Goal: Task Accomplishment & Management: Complete application form

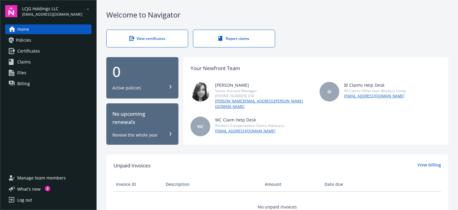
click at [41, 42] on link "Policies" at bounding box center [48, 40] width 86 height 10
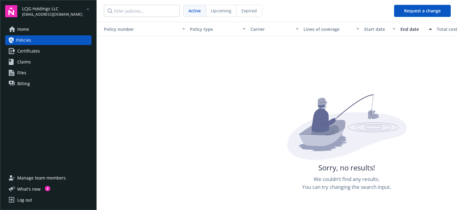
click at [38, 53] on span "Certificates" at bounding box center [28, 51] width 23 height 10
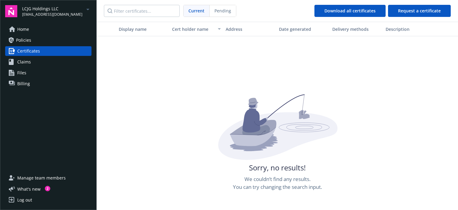
click at [40, 14] on span "[EMAIL_ADDRESS][DOMAIN_NAME]" at bounding box center [52, 14] width 60 height 5
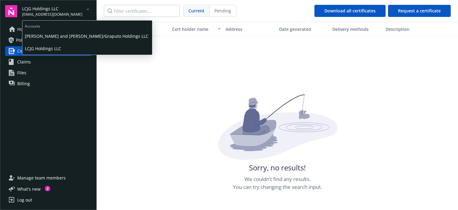
click at [50, 37] on span "[PERSON_NAME] and [PERSON_NAME]/Graputo Holdings LLC" at bounding box center [87, 36] width 125 height 12
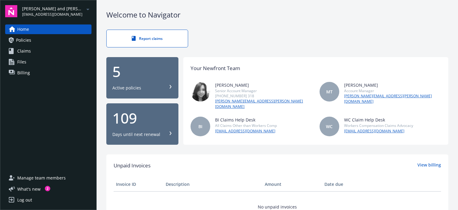
click at [145, 79] on div "5 Active policies" at bounding box center [142, 77] width 60 height 27
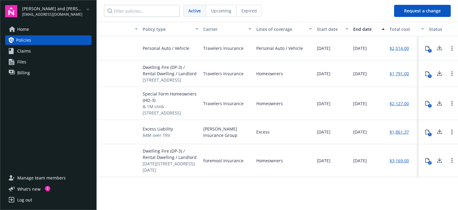
scroll to position [0, 43]
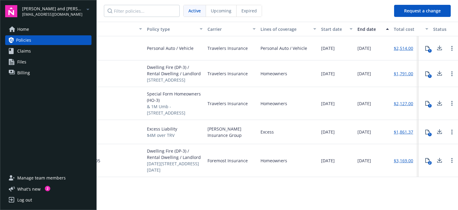
click at [439, 133] on icon at bounding box center [439, 131] width 4 height 4
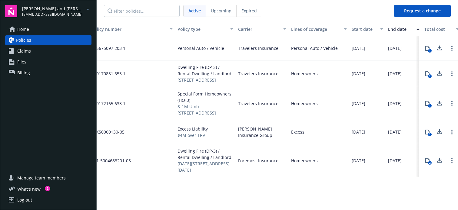
scroll to position [0, 0]
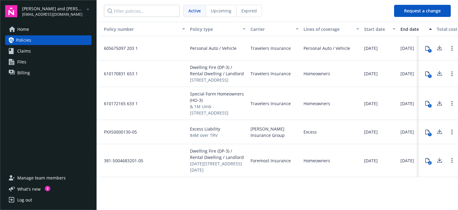
click at [427, 163] on icon at bounding box center [427, 160] width 4 height 5
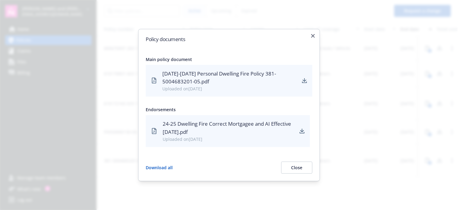
click at [167, 166] on button "Download all" at bounding box center [159, 168] width 27 height 12
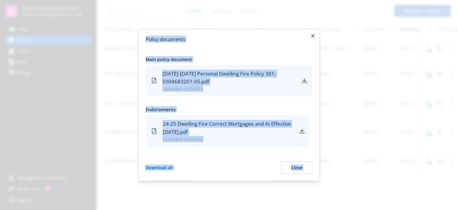
click at [313, 34] on div "Policy documents Main policy document [DATE]-[DATE] Personal Dwelling Fire Poli…" at bounding box center [229, 105] width 182 height 153
click at [313, 35] on icon "button" at bounding box center [313, 36] width 4 height 4
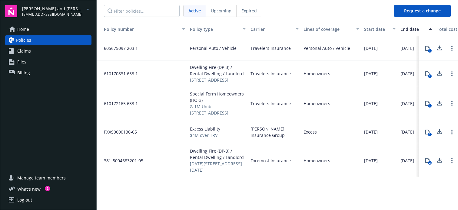
click at [350, 15] on nav "Active Upcoming Expired" at bounding box center [243, 11] width 292 height 22
click at [403, 6] on button "Request a change" at bounding box center [422, 11] width 57 height 12
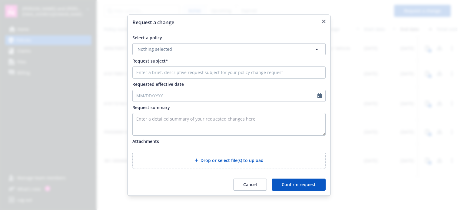
click at [221, 52] on button "Nothing selected" at bounding box center [228, 49] width 193 height 12
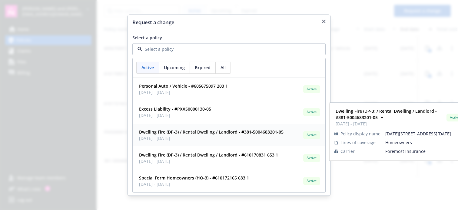
click at [231, 137] on span "[DATE] - [DATE]" at bounding box center [211, 138] width 144 height 6
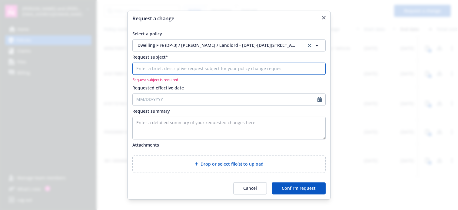
click at [172, 71] on input "Request subject*" at bounding box center [228, 69] width 193 height 12
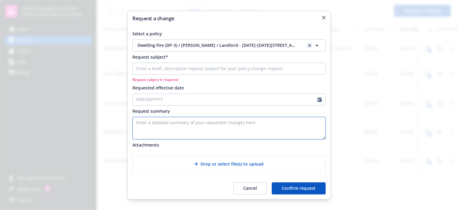
click at [171, 123] on textarea "Enter a detailed summary of your requested changes here" at bounding box center [228, 128] width 193 height 23
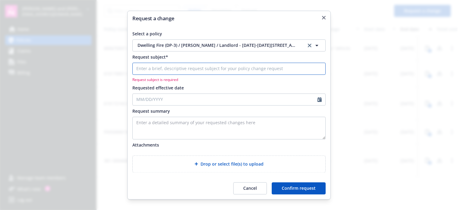
click at [166, 71] on input "Request subject*" at bounding box center [228, 69] width 193 height 12
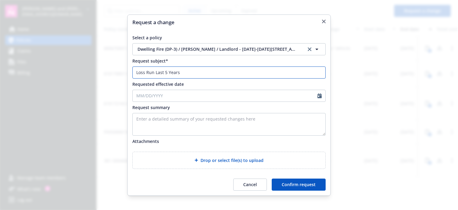
type input "Loss Run Last 5 Years"
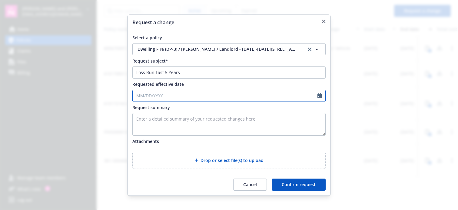
scroll to position [0, 5]
select select "8"
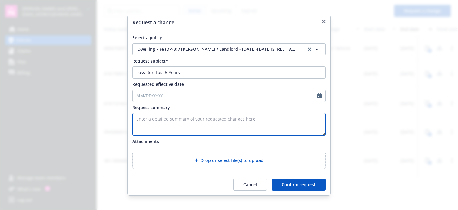
click at [166, 125] on textarea "Enter a detailed summary of your requested changes here" at bounding box center [228, 124] width 193 height 23
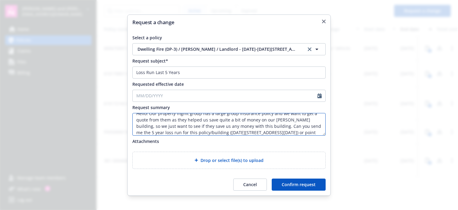
scroll to position [0, 0]
type textarea "Hello! Our property mgmt group has a large group insurance policy and we want t…"
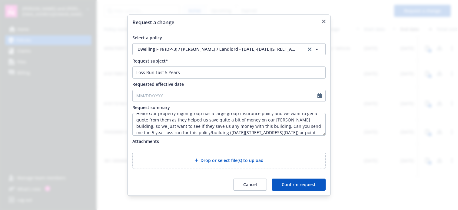
click at [314, 188] on button "Confirm request" at bounding box center [298, 185] width 54 height 12
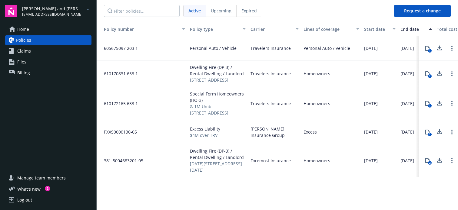
click at [35, 51] on link "Claims" at bounding box center [48, 51] width 86 height 10
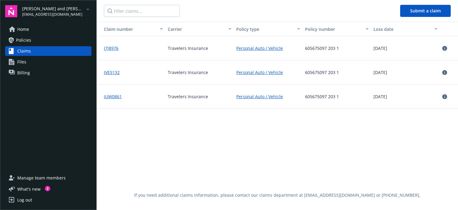
click at [29, 62] on link "Files" at bounding box center [48, 62] width 86 height 10
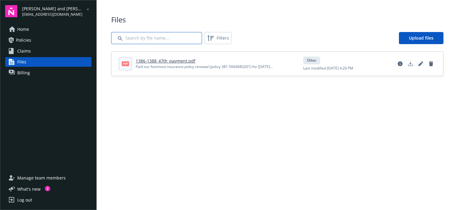
click at [143, 39] on input "Search by file name..." at bounding box center [156, 38] width 91 height 12
click at [46, 179] on span "Manage team members" at bounding box center [41, 178] width 48 height 10
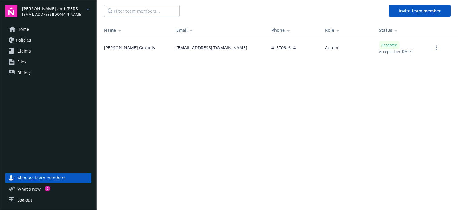
click at [29, 190] on span "What ' s new" at bounding box center [28, 189] width 23 height 6
click at [29, 31] on link "Home" at bounding box center [48, 30] width 86 height 10
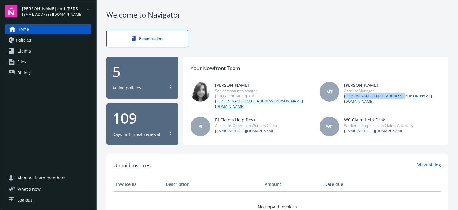
drag, startPoint x: 390, startPoint y: 96, endPoint x: 345, endPoint y: 97, distance: 45.1
click at [345, 97] on div "MT [PERSON_NAME] Account Manager [PERSON_NAME][EMAIL_ADDRESS][PERSON_NAME][DOMA…" at bounding box center [379, 96] width 121 height 28
copy link "[PERSON_NAME][EMAIL_ADDRESS][PERSON_NAME][DOMAIN_NAME]"
